Goal: Transaction & Acquisition: Purchase product/service

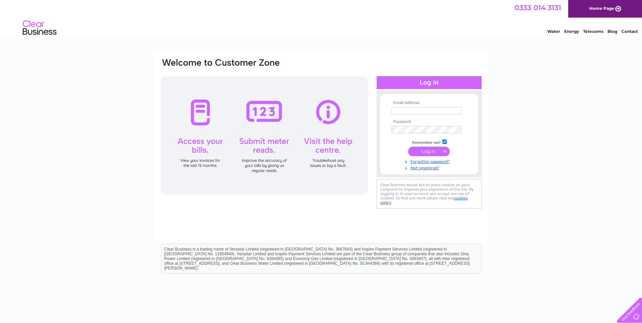
type input "karenmulholland@mcgheesbakery.co.uk"
click at [424, 149] on input "submit" at bounding box center [429, 150] width 42 height 9
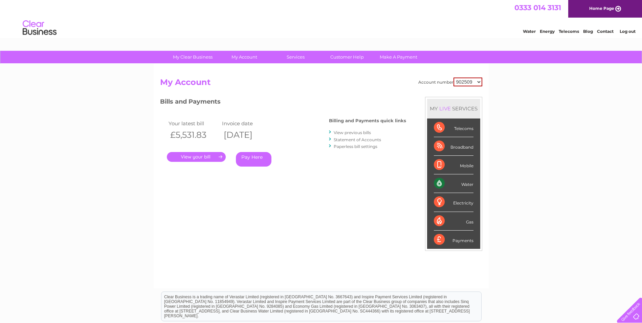
click at [215, 157] on link "." at bounding box center [196, 157] width 59 height 10
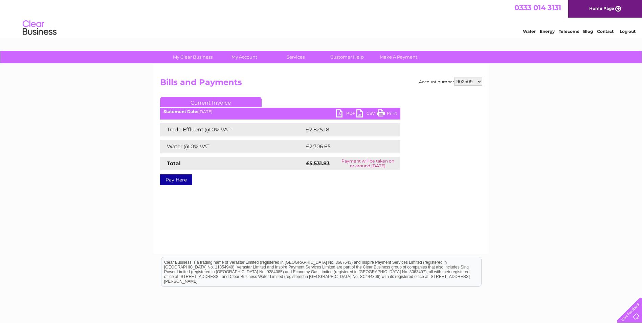
click at [350, 112] on link "PDF" at bounding box center [346, 114] width 20 height 10
click at [471, 79] on select "902509 1093631" at bounding box center [468, 81] width 28 height 8
select select "1093631"
click at [454, 77] on select "902509 1093631" at bounding box center [468, 81] width 28 height 8
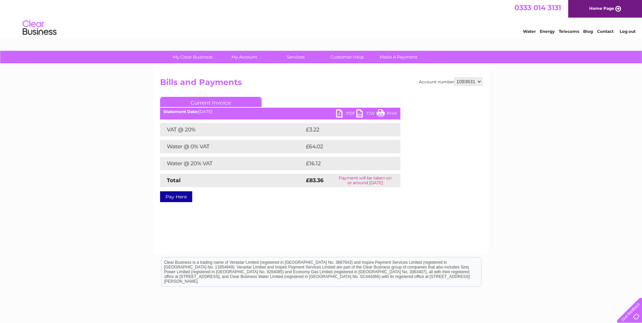
click at [179, 195] on link "Pay Here" at bounding box center [176, 196] width 32 height 11
click at [343, 115] on link "PDF" at bounding box center [346, 114] width 20 height 10
